Goal: Information Seeking & Learning: Understand process/instructions

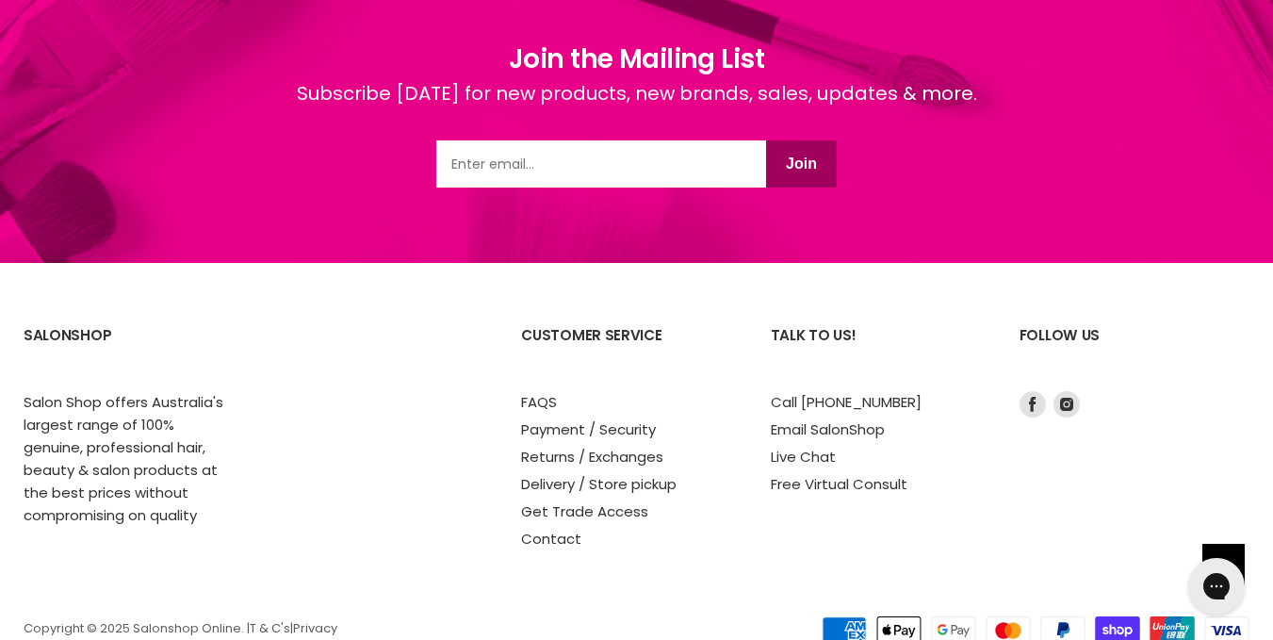
scroll to position [3317, 0]
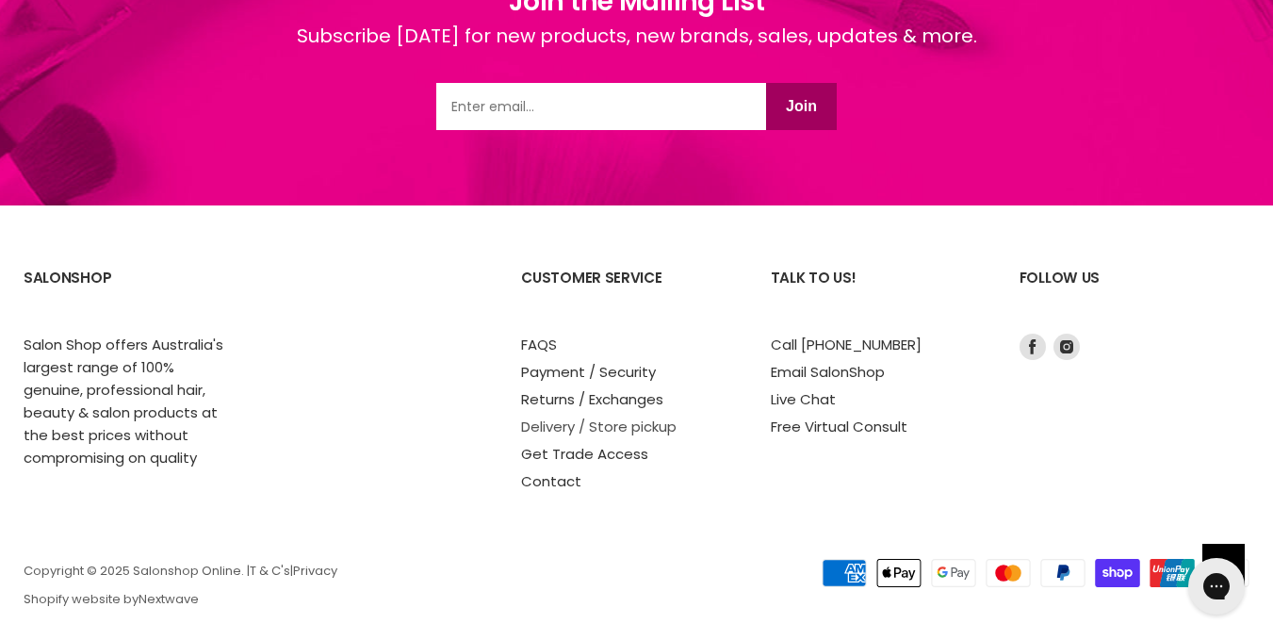
click at [647, 416] on link "Delivery / Store pickup" at bounding box center [598, 426] width 155 height 20
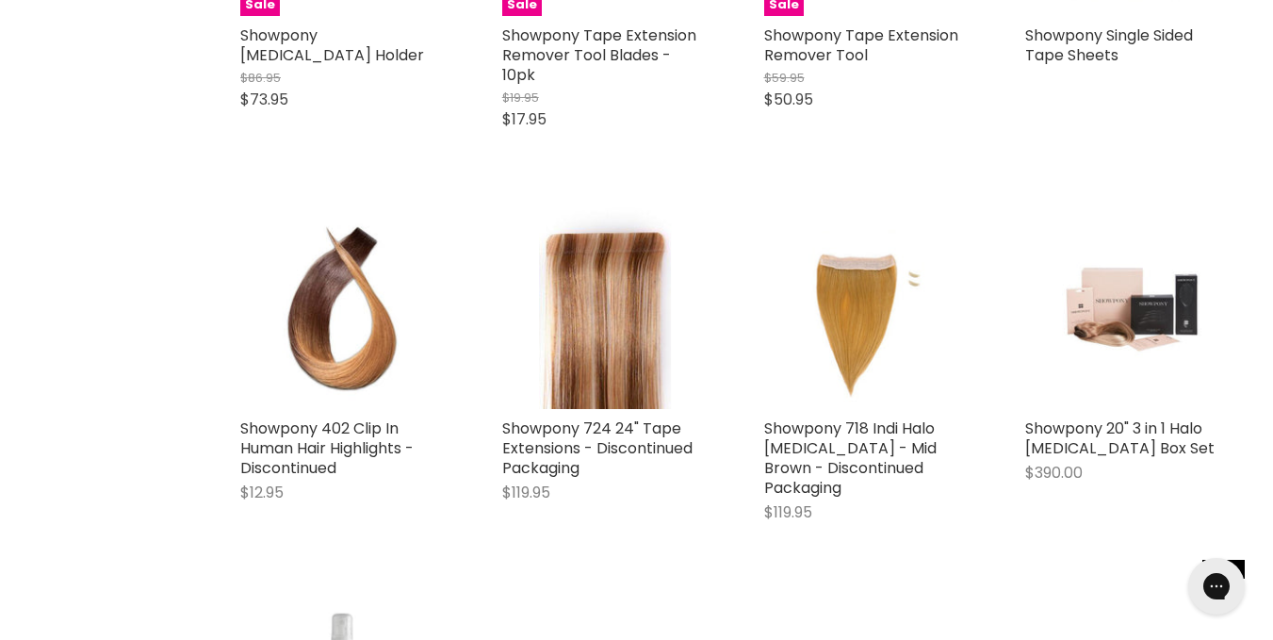
scroll to position [848, 0]
